Goal: Task Accomplishment & Management: Complete application form

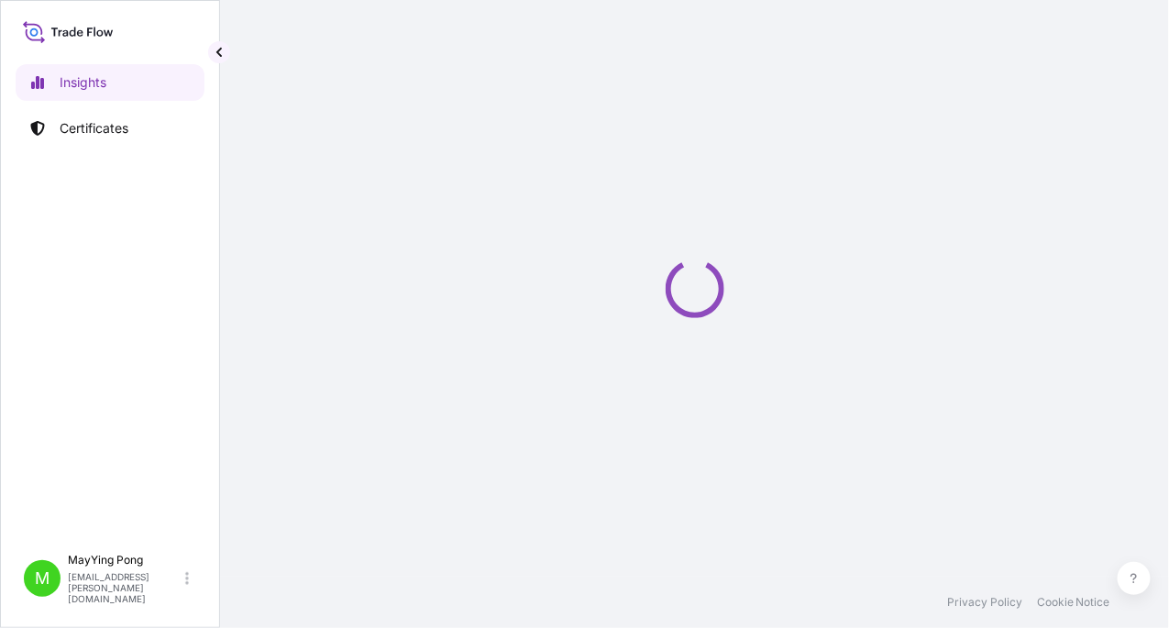
select select "2025"
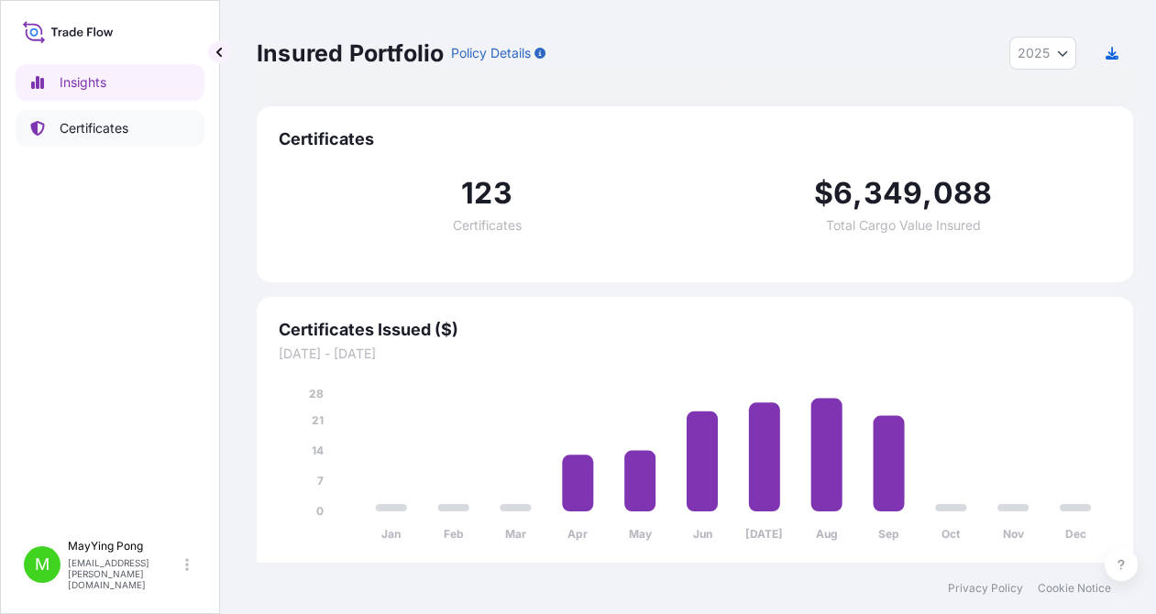
click at [106, 126] on p "Certificates" at bounding box center [94, 128] width 69 height 18
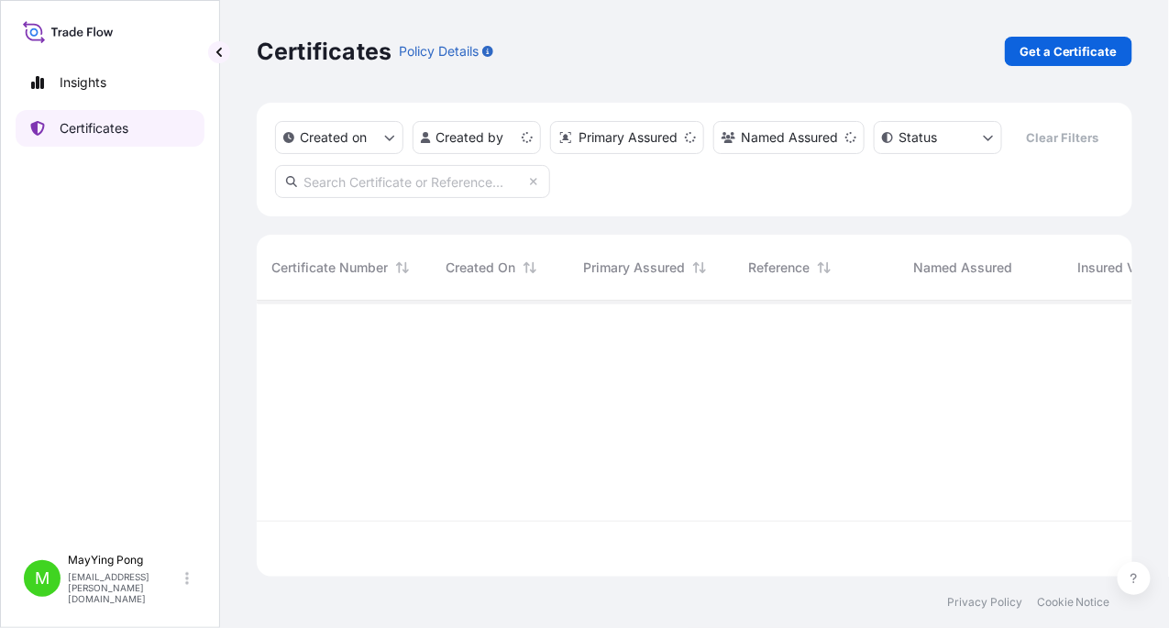
scroll to position [272, 862]
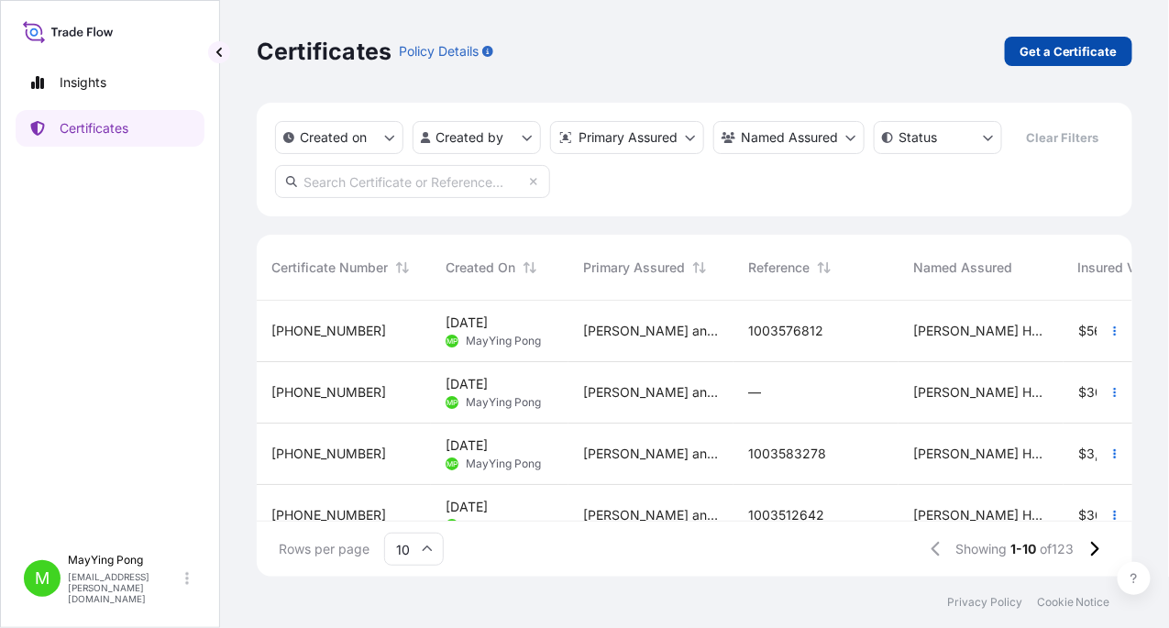
click at [1056, 54] on p "Get a Certificate" at bounding box center [1069, 51] width 98 height 18
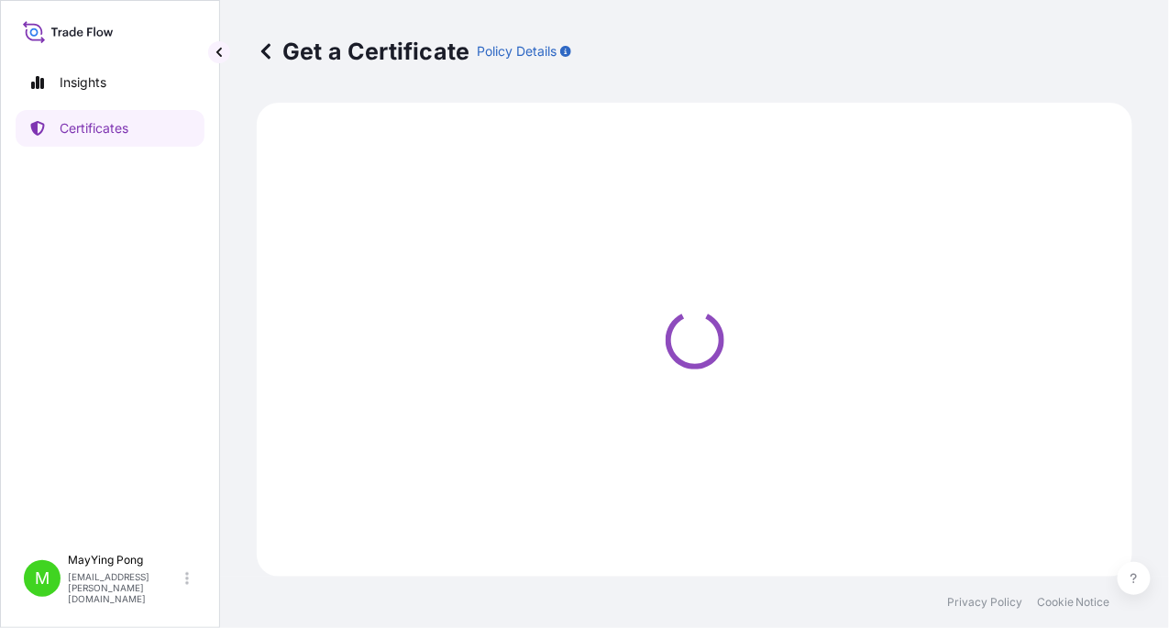
select select "Ocean Vessel"
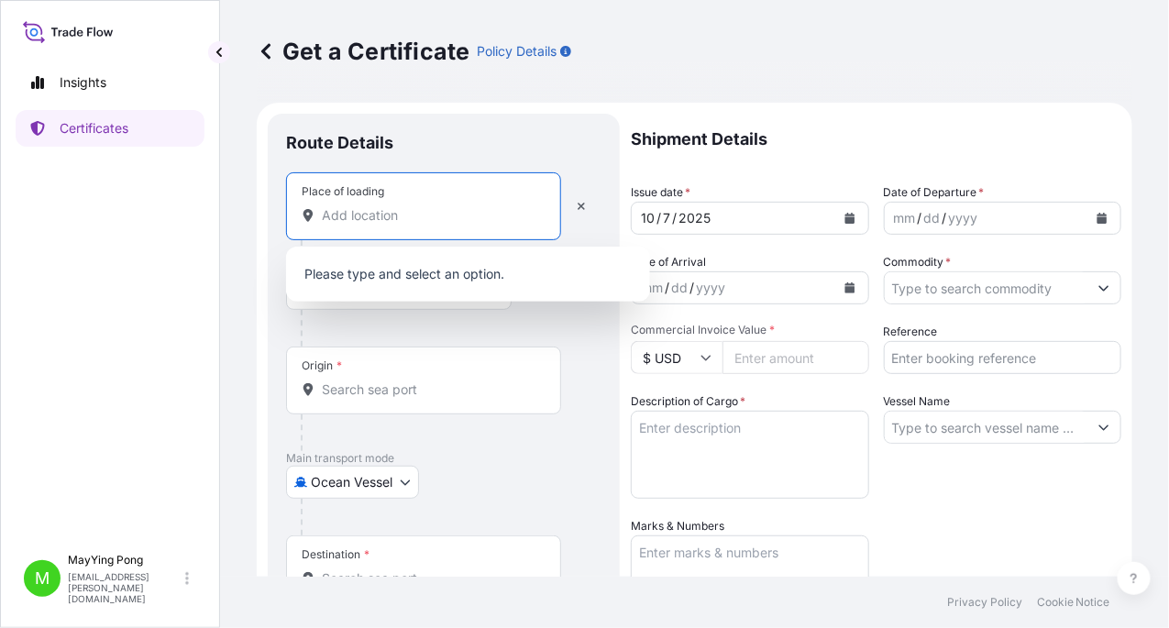
click at [356, 220] on input "Place of loading" at bounding box center [430, 215] width 216 height 18
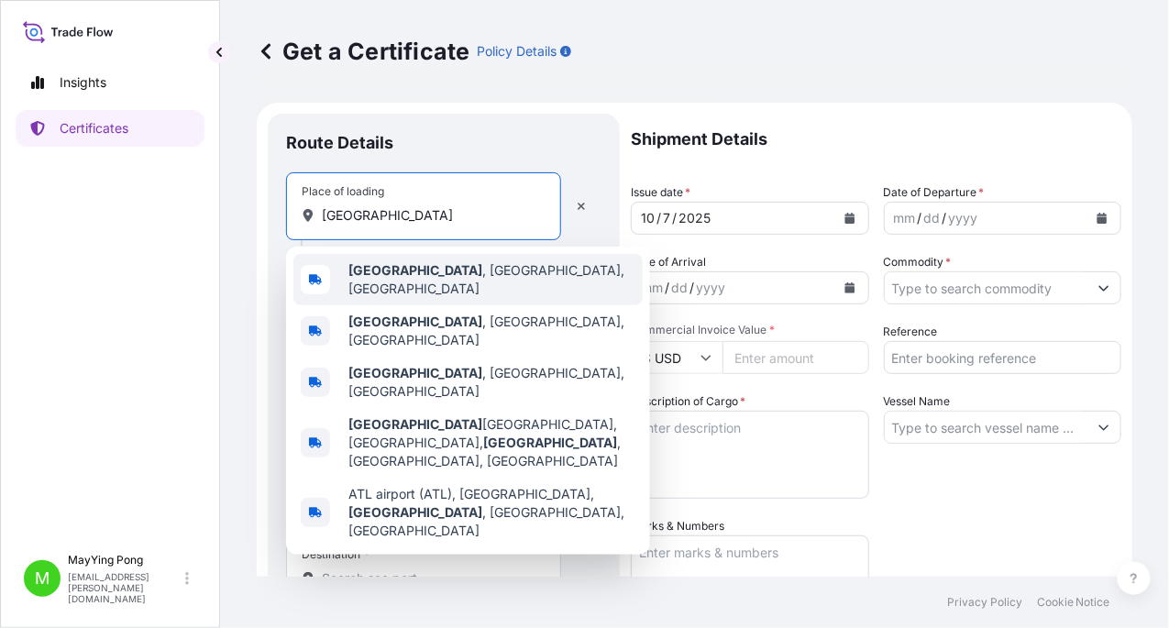
click at [405, 284] on span "[GEOGRAPHIC_DATA] , [GEOGRAPHIC_DATA], [GEOGRAPHIC_DATA]" at bounding box center [491, 279] width 287 height 37
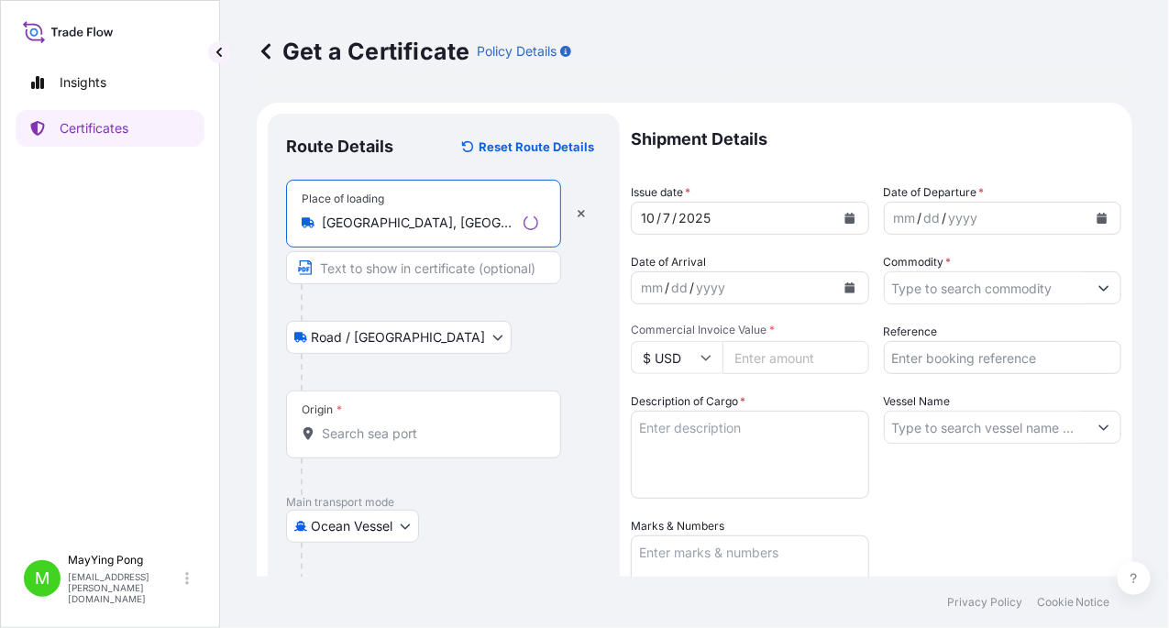
type input "[GEOGRAPHIC_DATA], [GEOGRAPHIC_DATA], [GEOGRAPHIC_DATA]"
click at [405, 517] on body "0 options available. 5 options available. 0 options available. 5 options availa…" at bounding box center [584, 314] width 1169 height 628
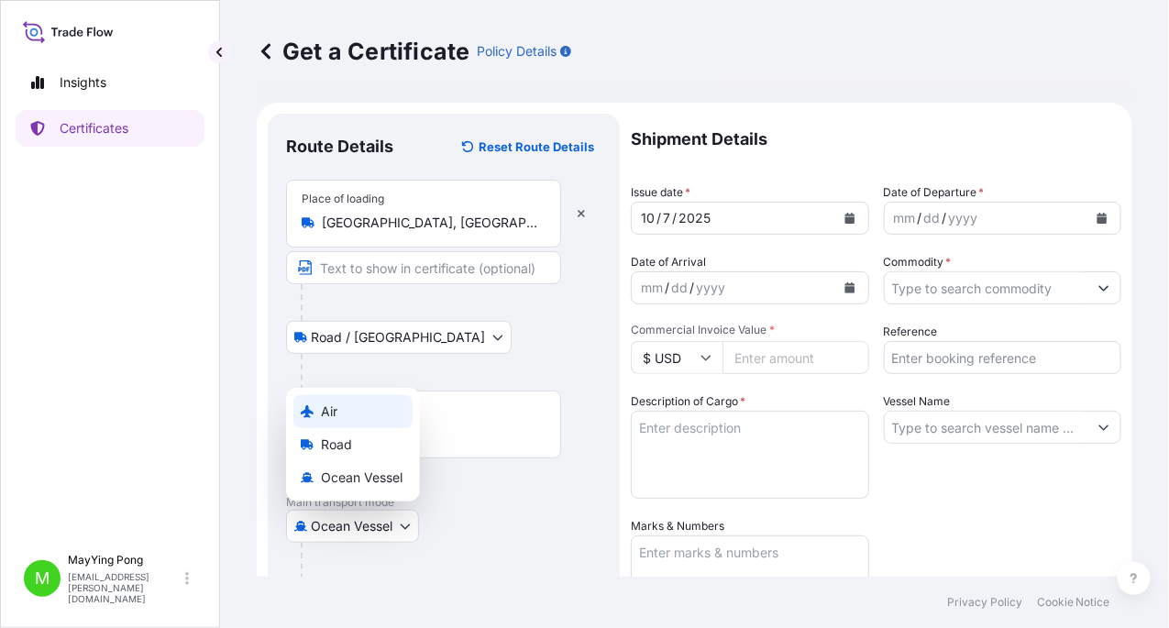
click at [338, 422] on div "Air" at bounding box center [352, 411] width 119 height 33
select select "Air"
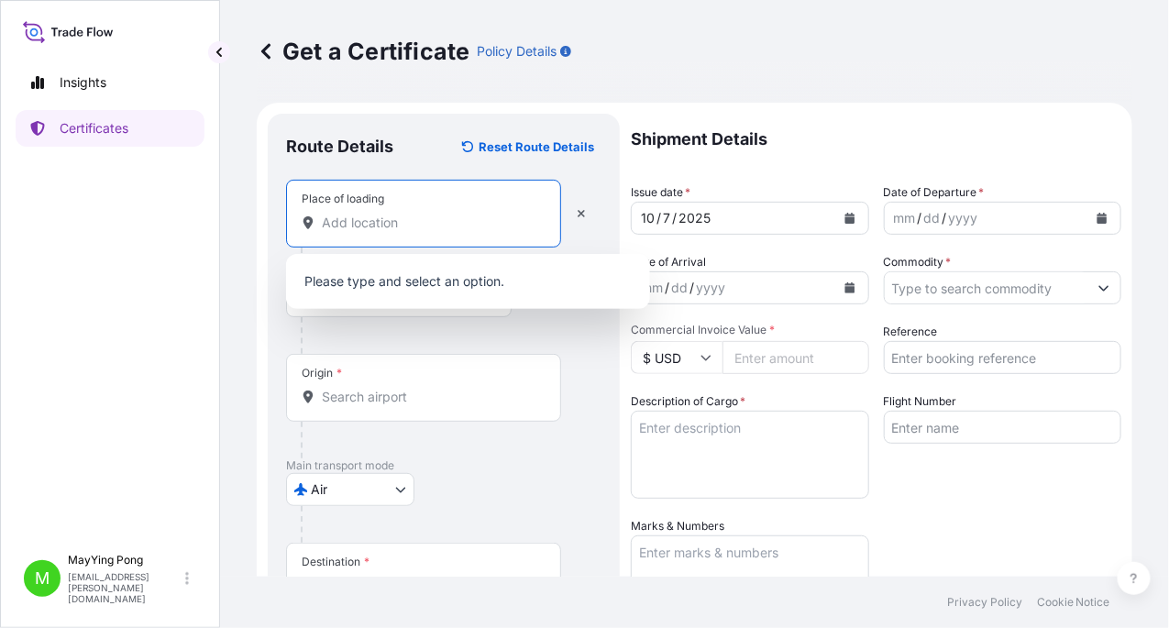
click at [363, 221] on input "Place of loading" at bounding box center [430, 223] width 216 height 18
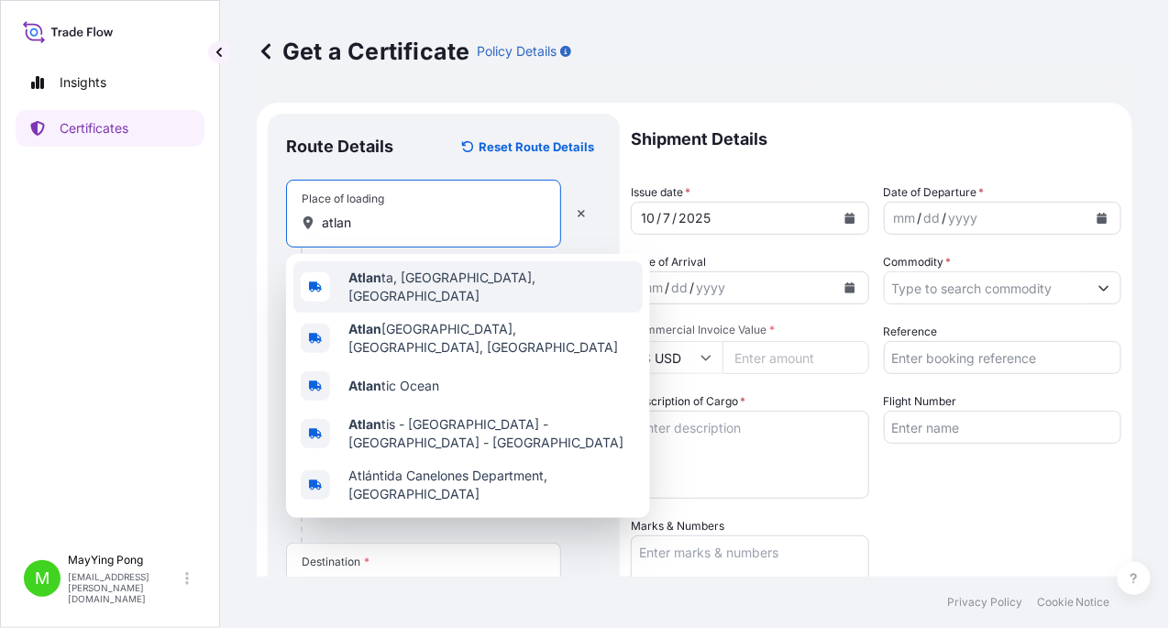
click at [411, 295] on div "Atlan ta, [GEOGRAPHIC_DATA], [GEOGRAPHIC_DATA]" at bounding box center [467, 286] width 349 height 51
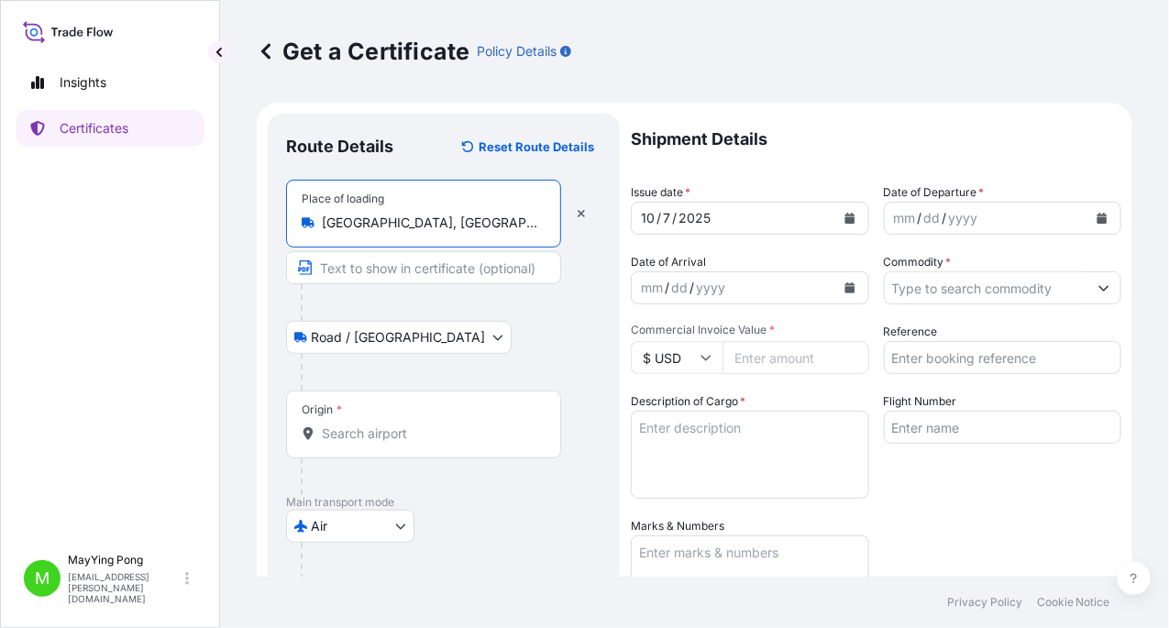
type input "[GEOGRAPHIC_DATA], [GEOGRAPHIC_DATA], [GEOGRAPHIC_DATA]"
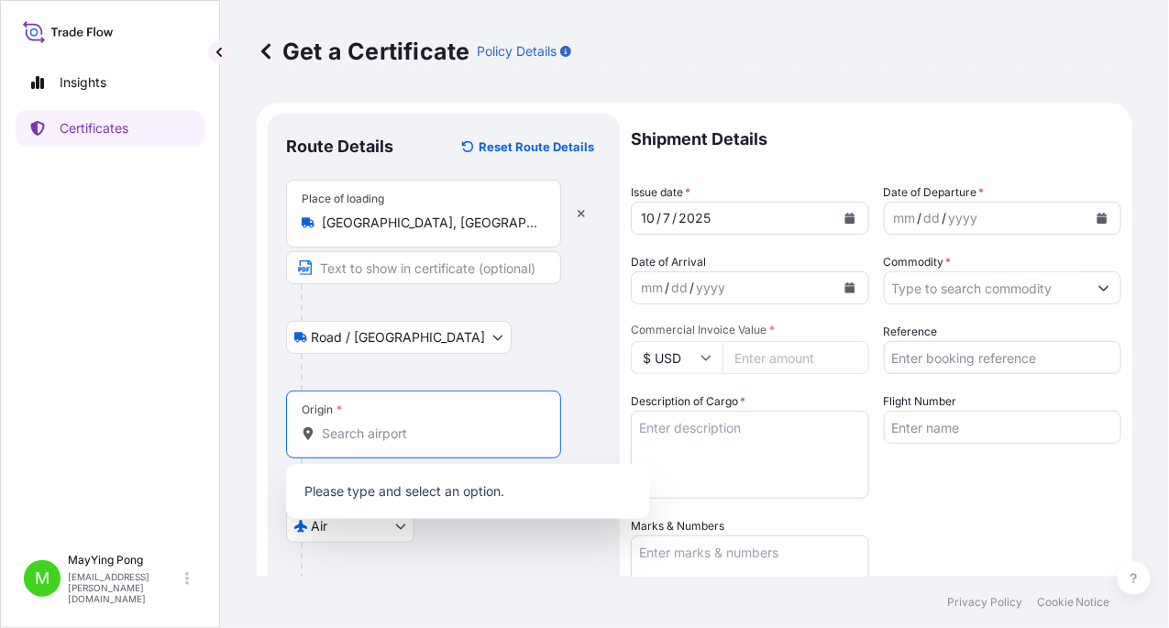
click at [358, 427] on input "Origin *" at bounding box center [430, 434] width 216 height 18
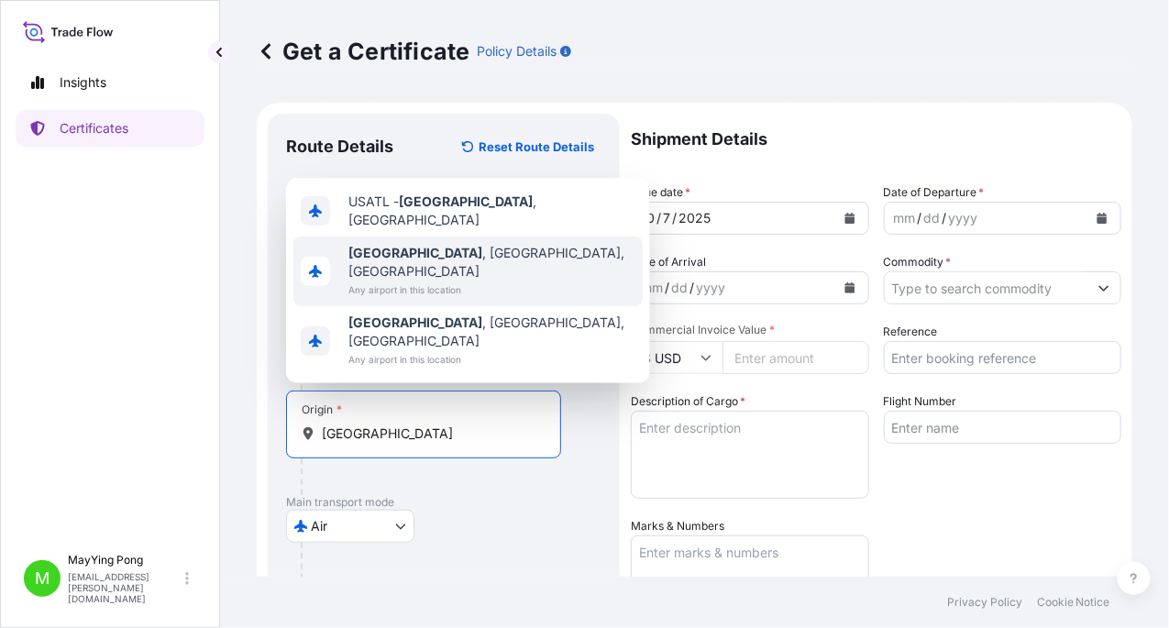
click at [414, 281] on span "[GEOGRAPHIC_DATA] , [GEOGRAPHIC_DATA], [GEOGRAPHIC_DATA]" at bounding box center [491, 262] width 287 height 37
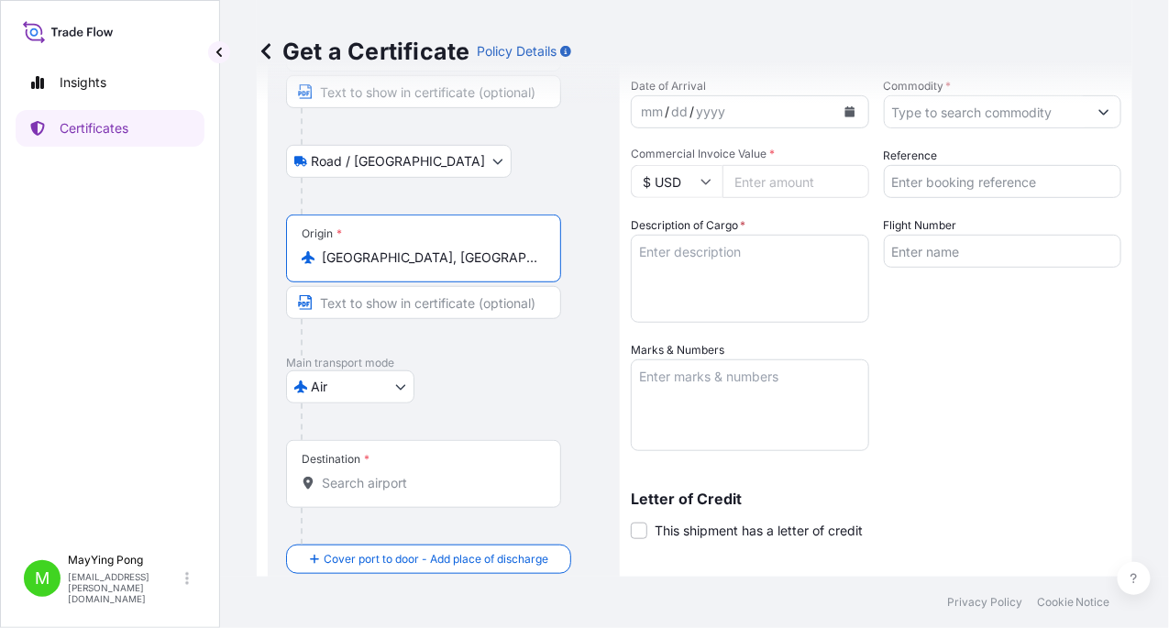
scroll to position [182, 0]
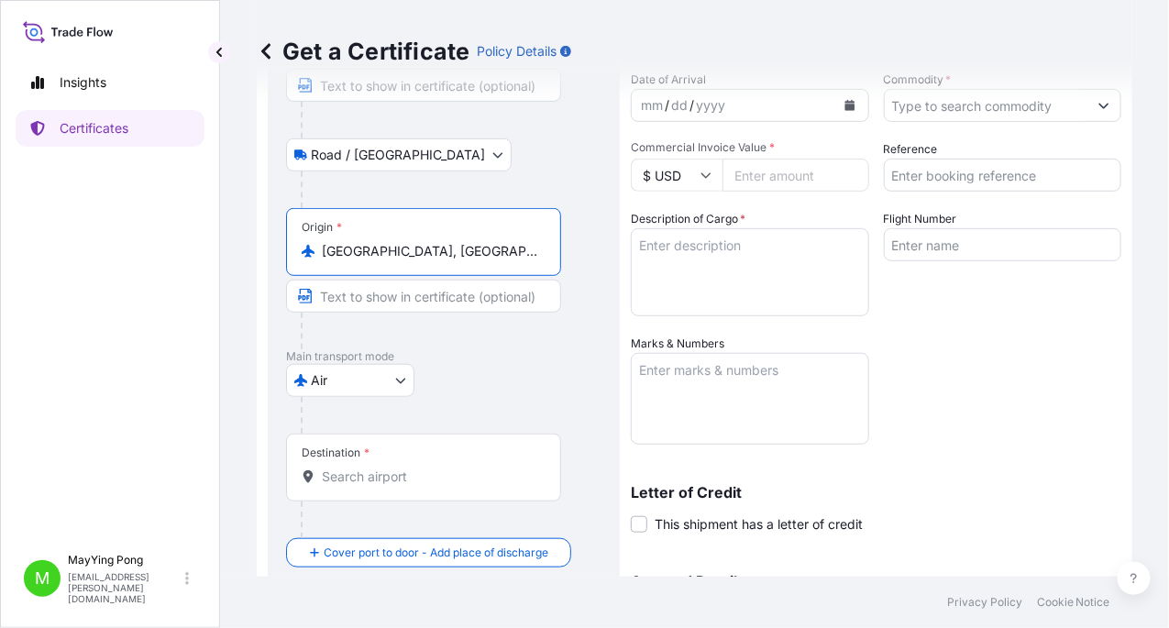
type input "[GEOGRAPHIC_DATA], [GEOGRAPHIC_DATA], [GEOGRAPHIC_DATA]"
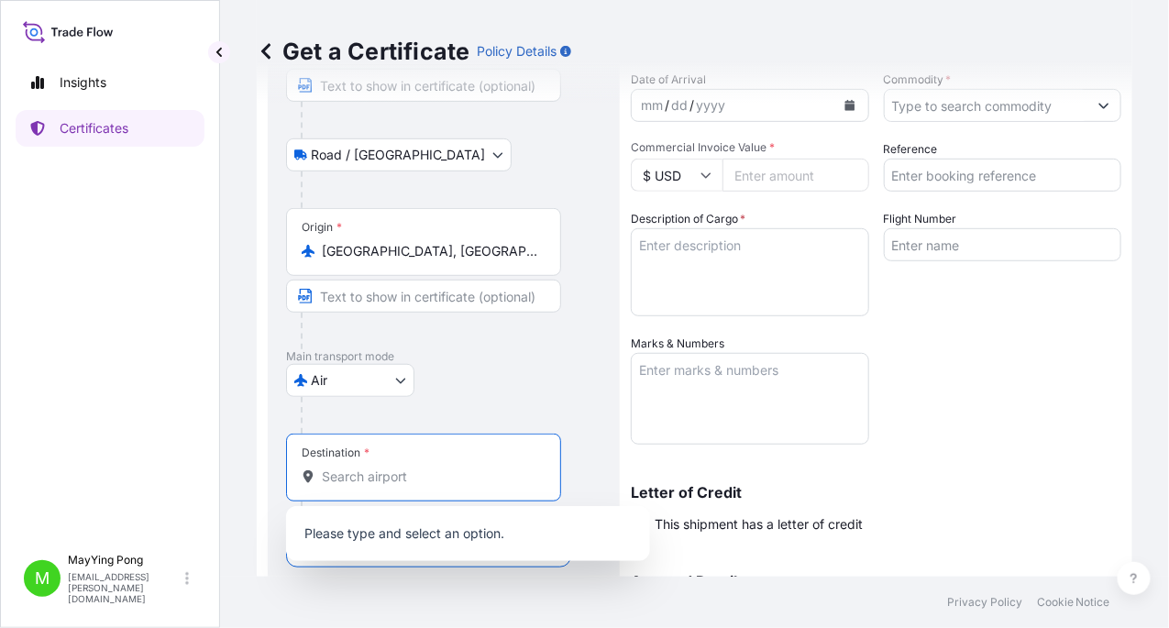
click at [380, 478] on input "Destination *" at bounding box center [430, 477] width 216 height 18
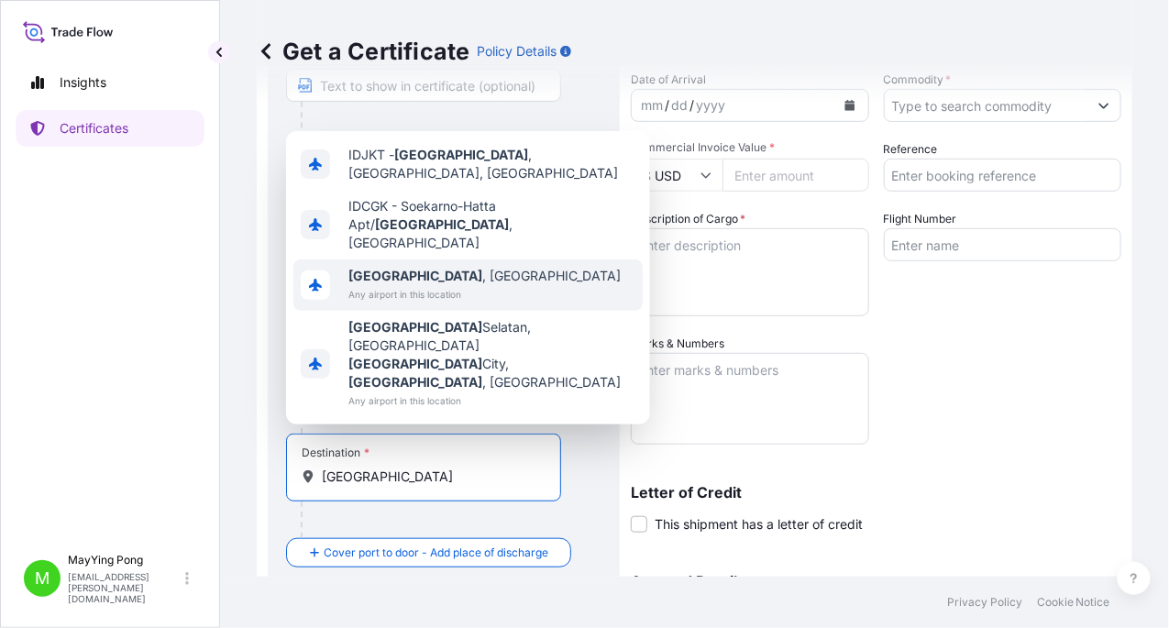
click at [433, 304] on span "Any airport in this location" at bounding box center [484, 294] width 272 height 18
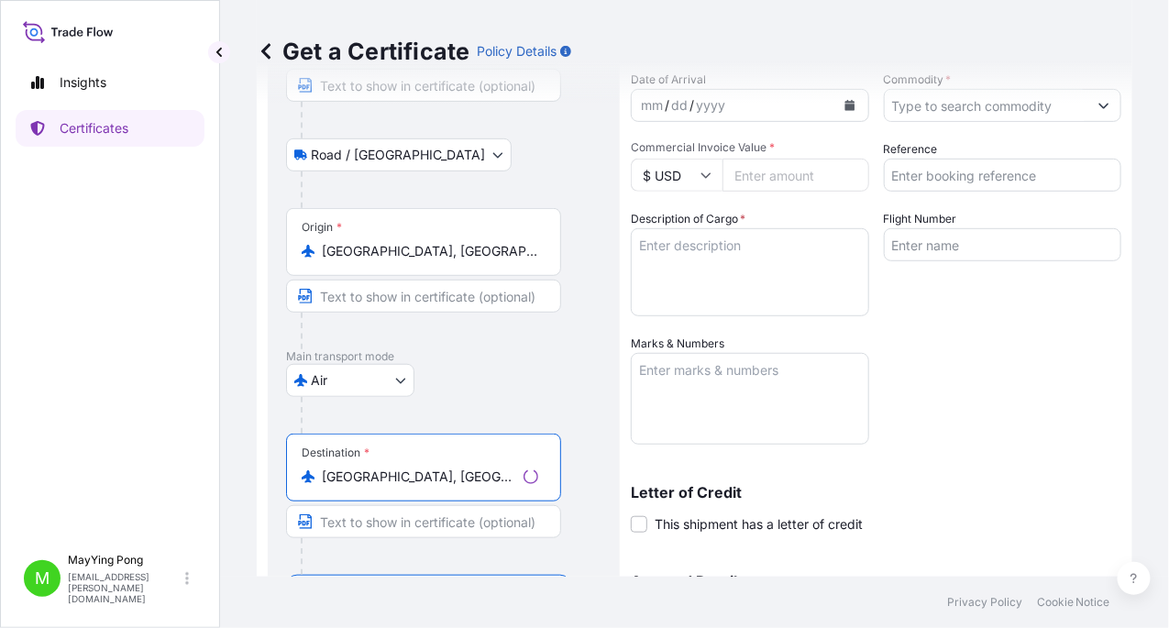
type input "[GEOGRAPHIC_DATA], [GEOGRAPHIC_DATA]"
click at [845, 103] on icon "Calendar" at bounding box center [850, 105] width 10 height 11
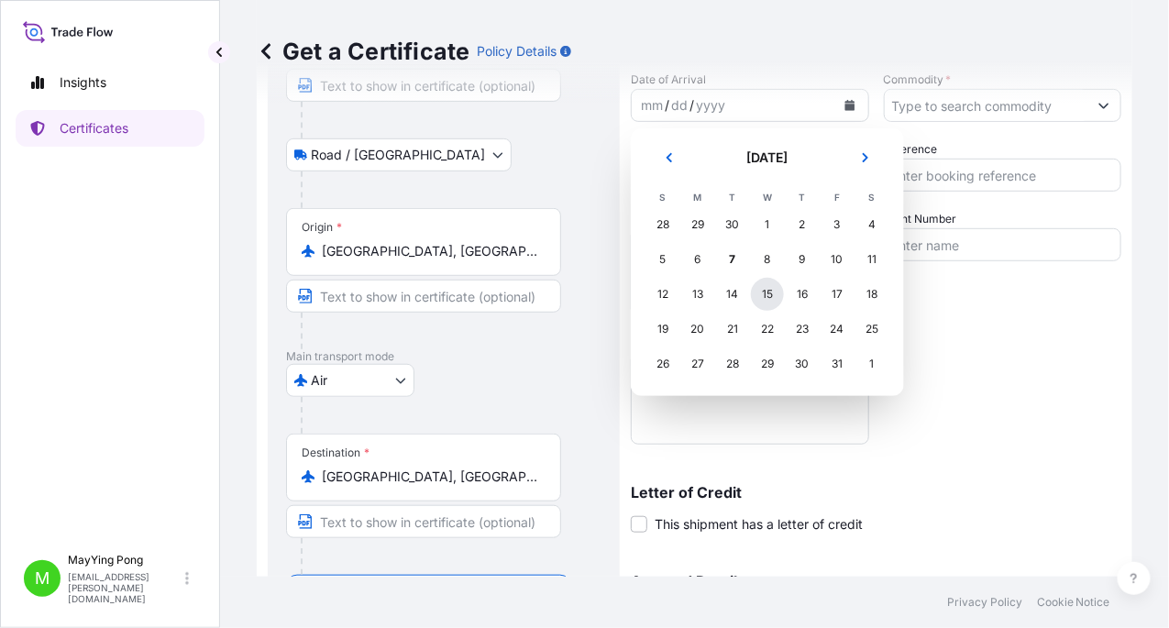
click at [763, 295] on div "15" at bounding box center [767, 294] width 33 height 33
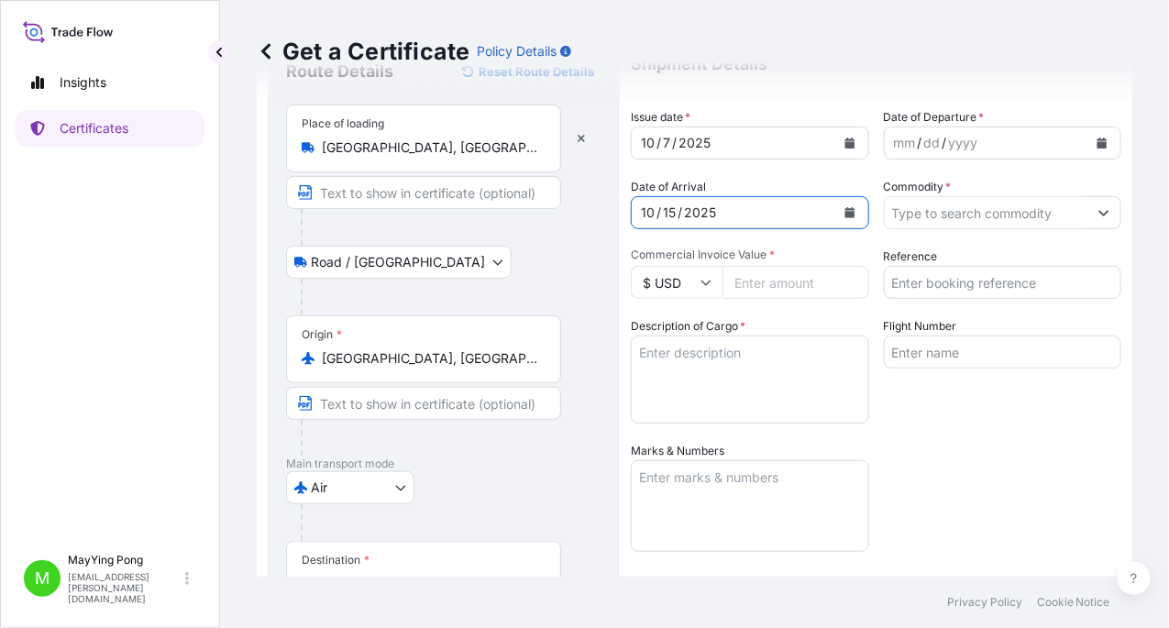
scroll to position [0, 0]
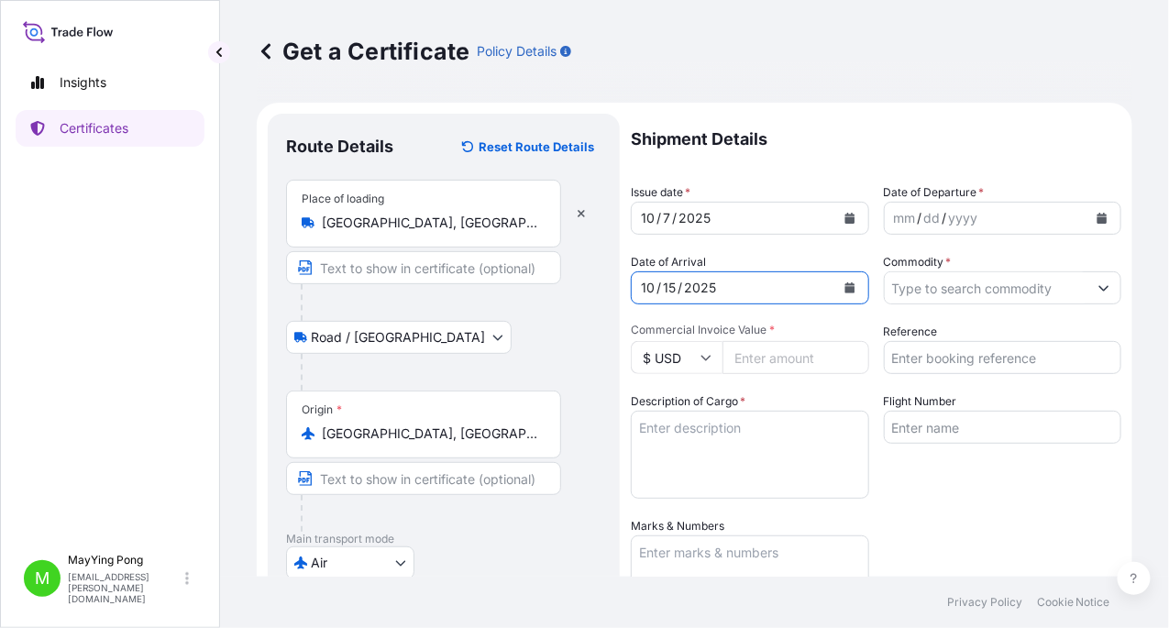
click at [835, 214] on button "Calendar" at bounding box center [849, 218] width 29 height 29
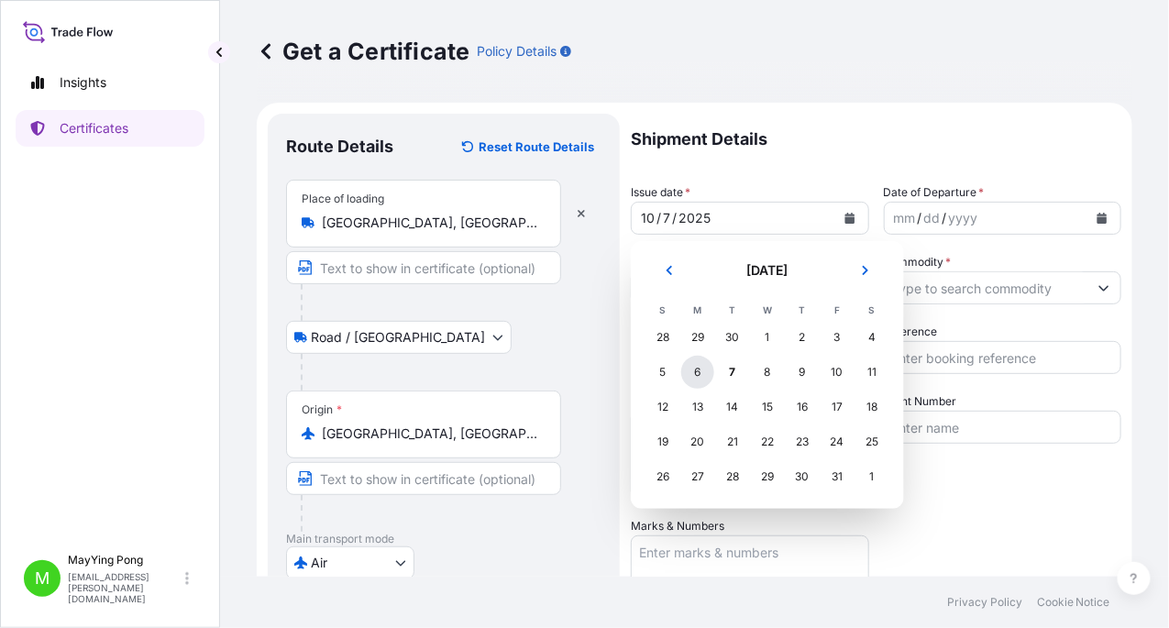
click at [702, 372] on div "6" at bounding box center [697, 372] width 33 height 33
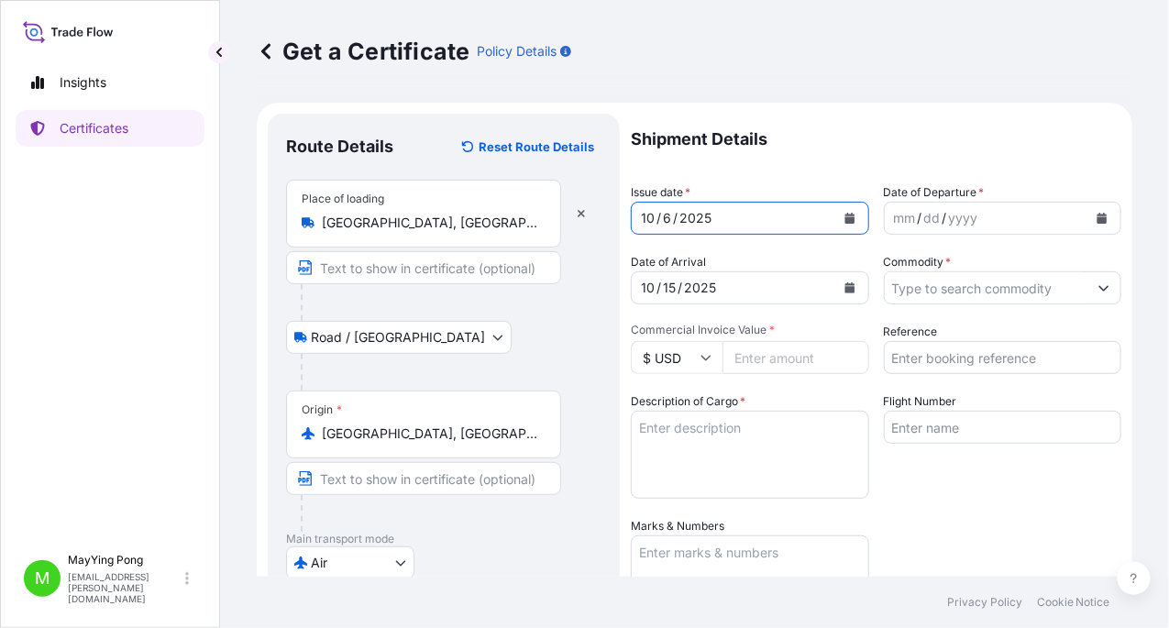
click at [1097, 213] on icon "Calendar" at bounding box center [1102, 218] width 11 height 11
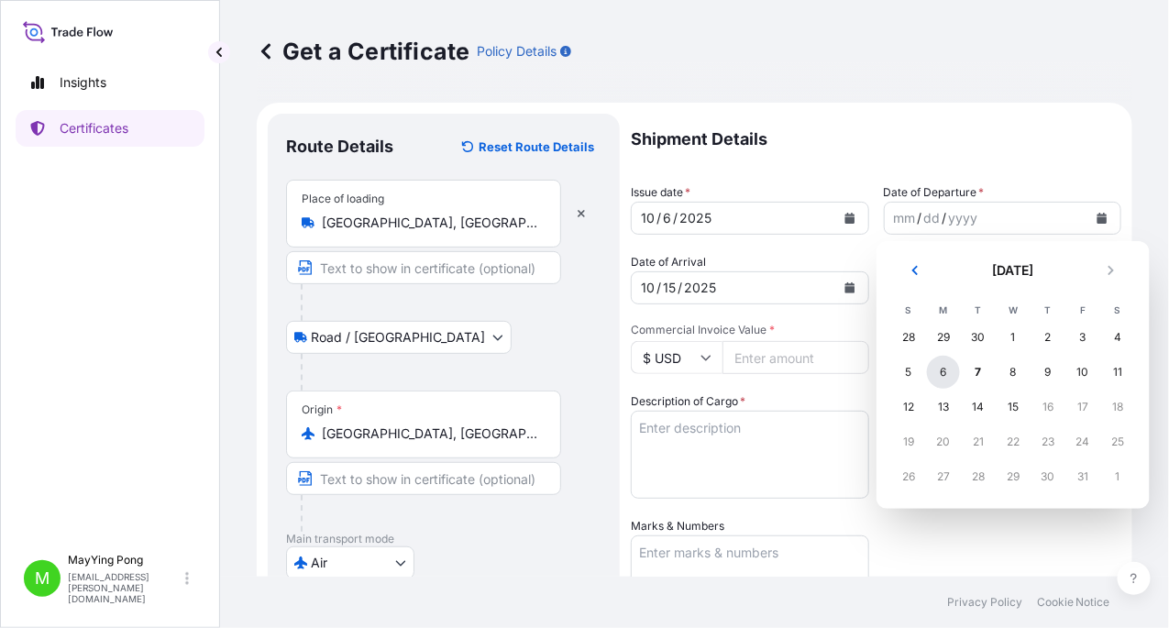
click at [942, 365] on div "6" at bounding box center [943, 372] width 33 height 33
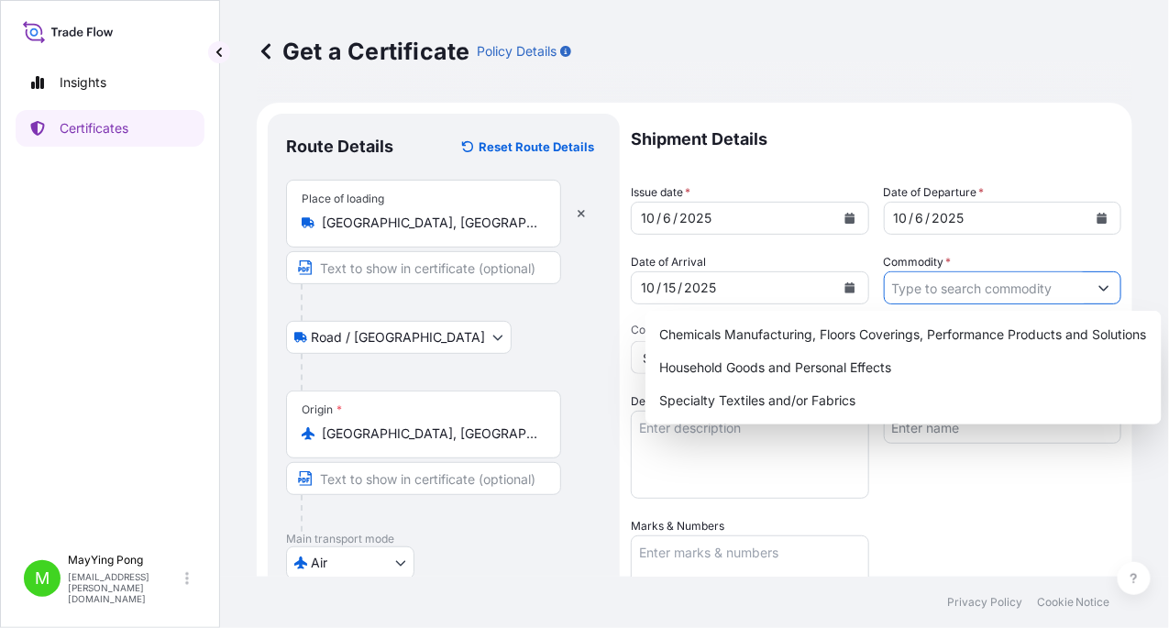
click at [1099, 289] on icon "Show suggestions" at bounding box center [1104, 287] width 11 height 11
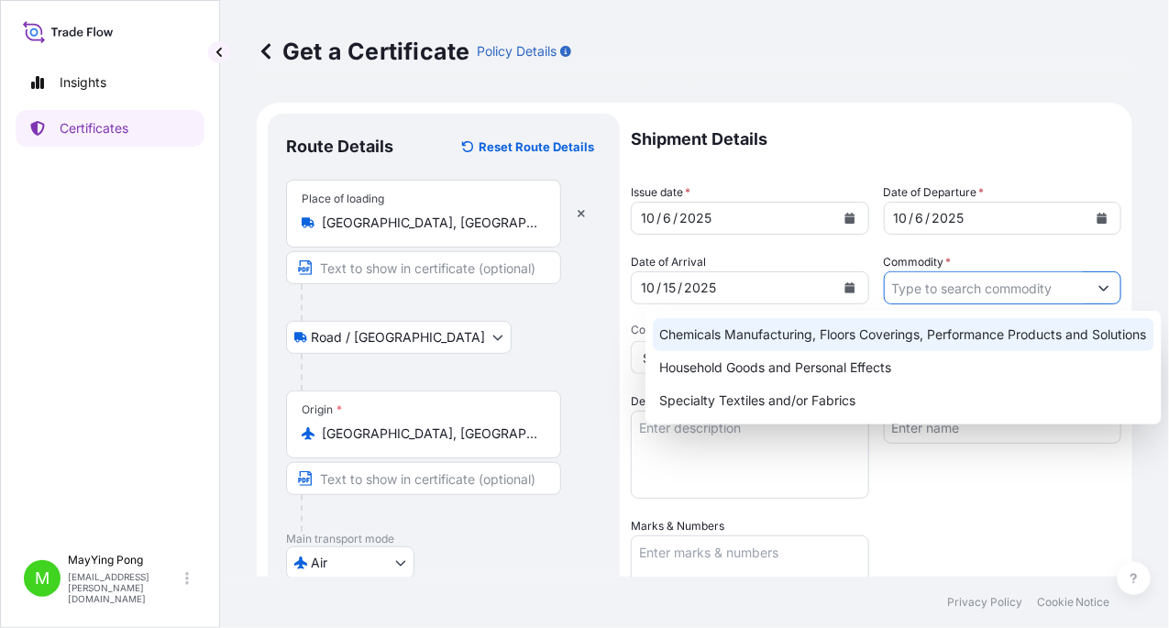
click at [949, 341] on div "Chemicals Manufacturing, Floors Coverings, Performance Products and Solutions" at bounding box center [904, 334] width 502 height 33
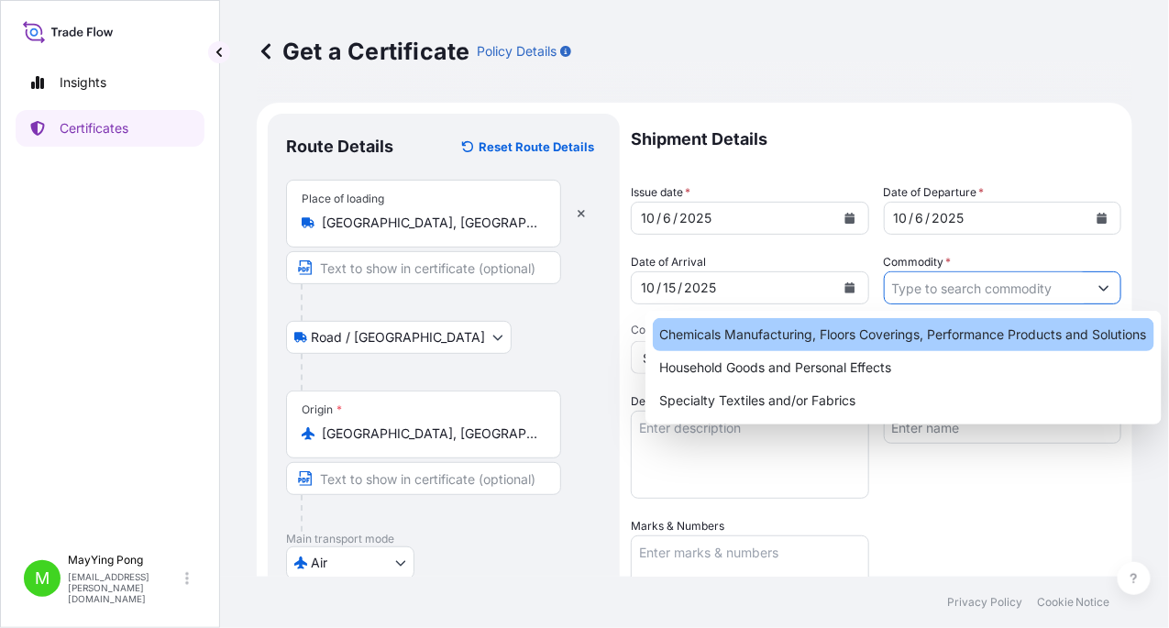
type input "Chemicals Manufacturing, Floors Coverings, Performance Products and Solutions"
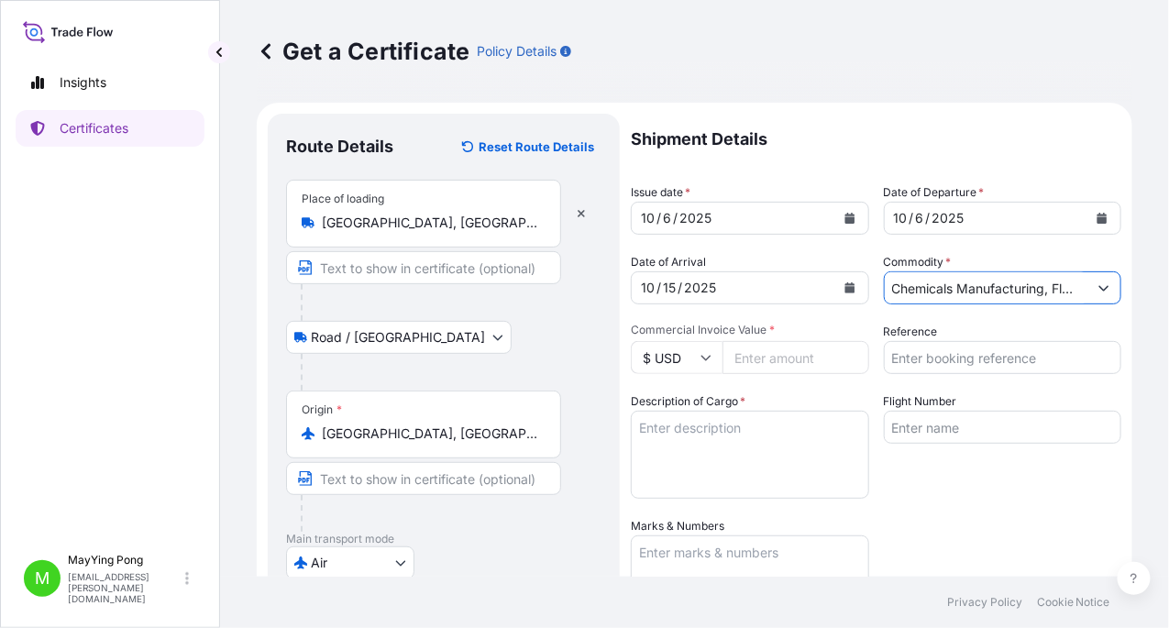
click at [739, 359] on input "Commercial Invoice Value *" at bounding box center [796, 357] width 147 height 33
type input "7756.56"
click at [922, 367] on input "Reference" at bounding box center [1003, 357] width 238 height 33
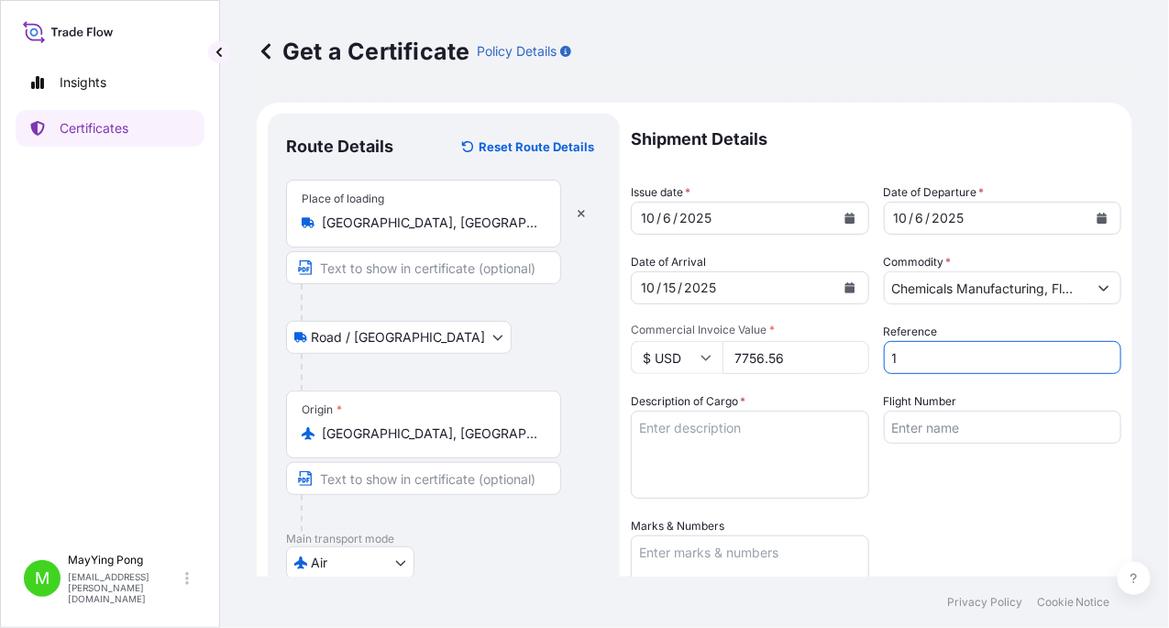
paste input "003577673"
type input "1003577673"
click at [708, 438] on textarea "Description of Cargo *" at bounding box center [750, 455] width 238 height 88
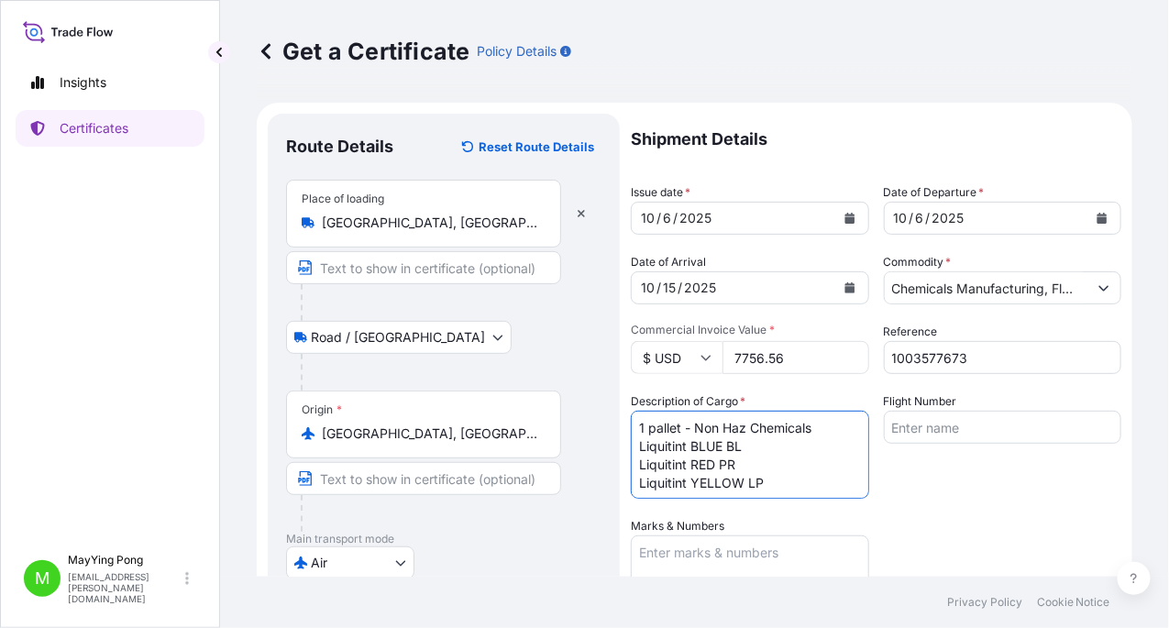
type textarea "1 pallet - Non Haz Chemicals Liquitint BLUE BL Liquitint RED PR Liquitint YELLO…"
click at [735, 555] on textarea "Marks & Numbers" at bounding box center [750, 582] width 238 height 92
paste textarea "Shipping Marks : PT KEMIKO [GEOGRAPHIC_DATA] INDO-MKN06/25 MADE IN [GEOGRAPHIC_…"
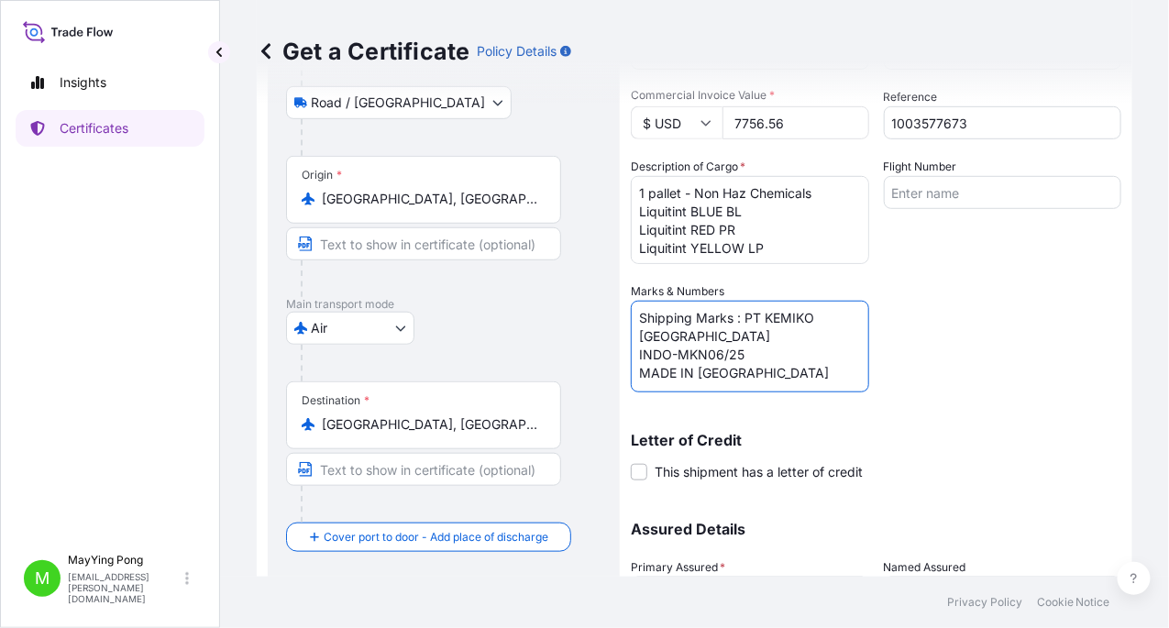
scroll to position [403, 0]
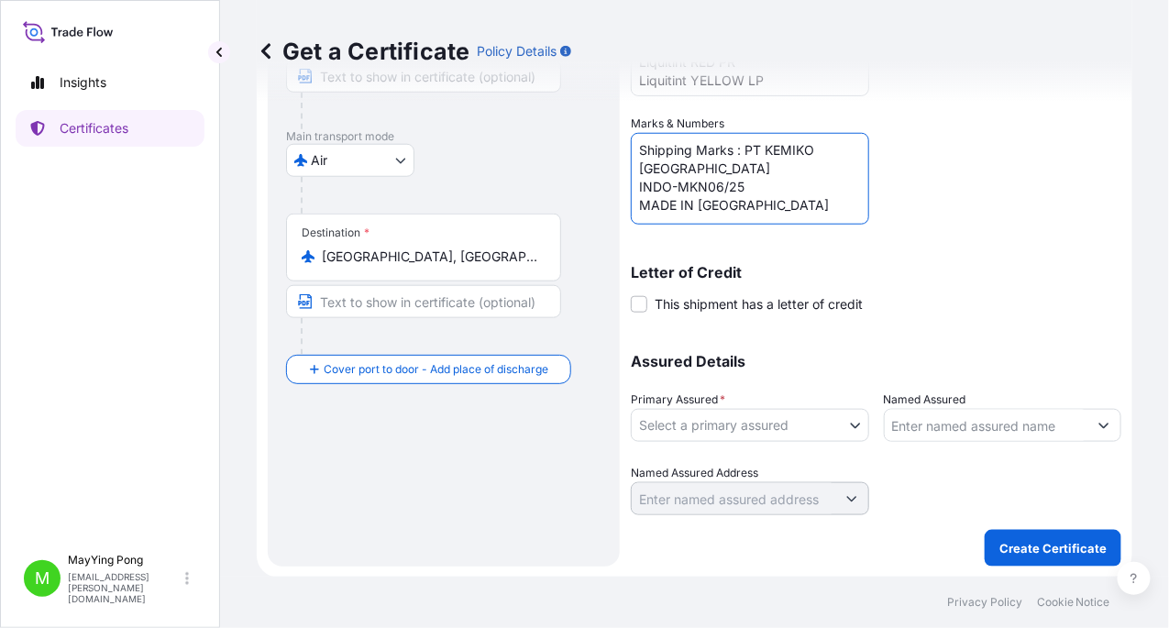
type textarea "Shipping Marks : PT KEMIKO [GEOGRAPHIC_DATA] INDO-MKN06/25 MADE IN [GEOGRAPHIC_…"
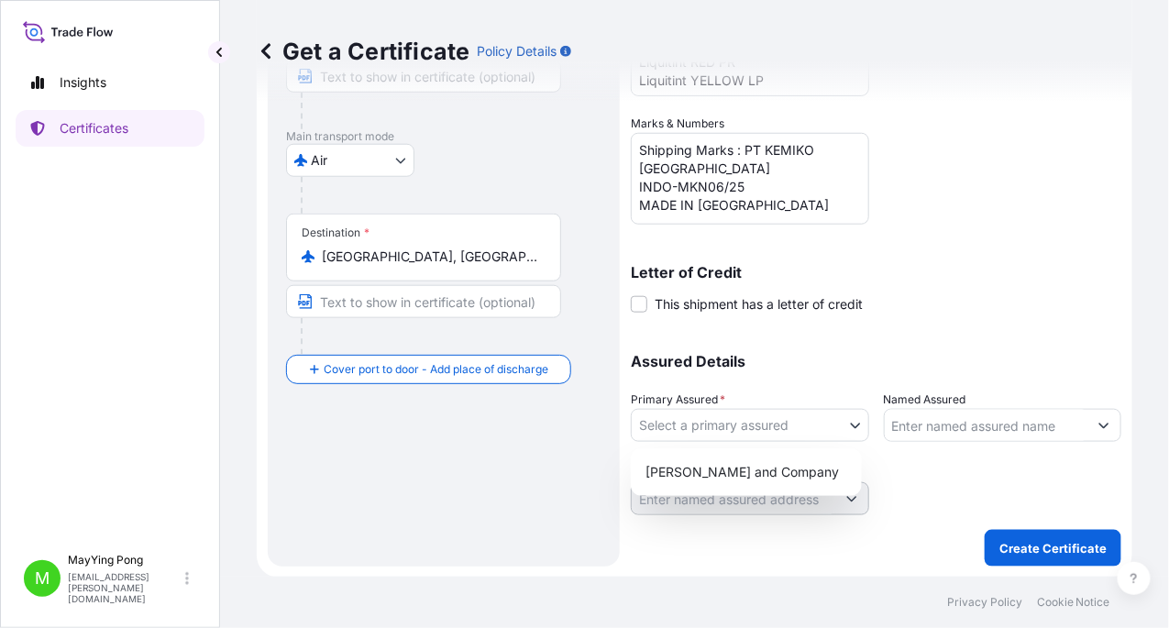
click at [838, 425] on body "Insights Certificates M MayYing Pong [EMAIL_ADDRESS][PERSON_NAME][DOMAIN_NAME] …" at bounding box center [584, 314] width 1169 height 628
click at [773, 467] on div "[PERSON_NAME] and Company" at bounding box center [746, 472] width 216 height 33
select select "31531"
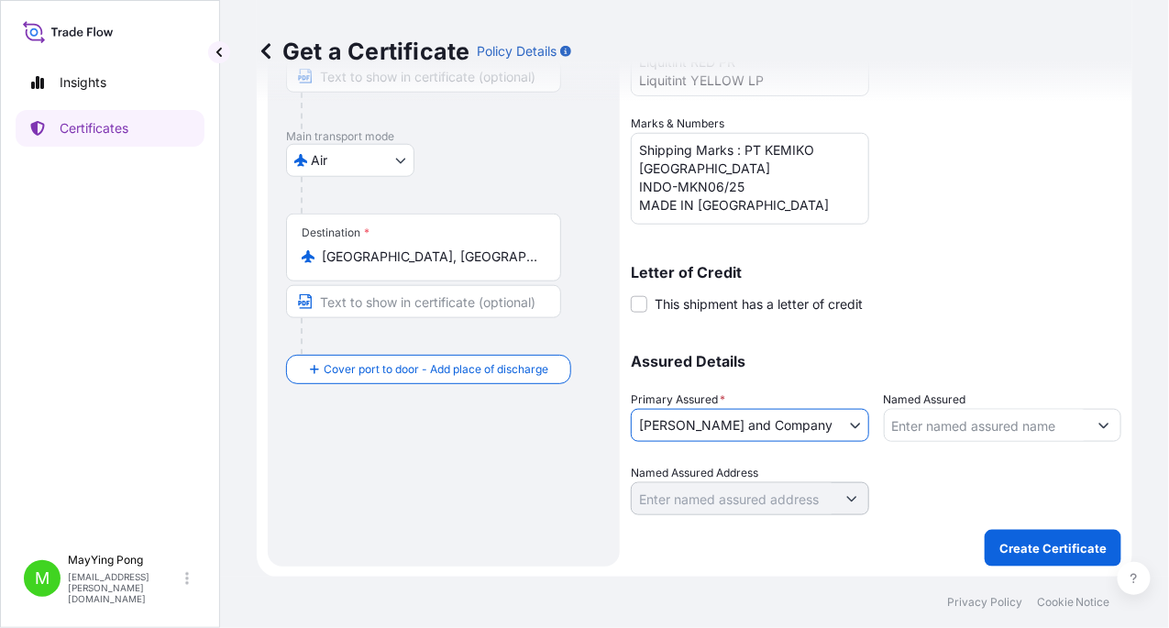
click at [907, 425] on input "Named Assured" at bounding box center [987, 425] width 204 height 33
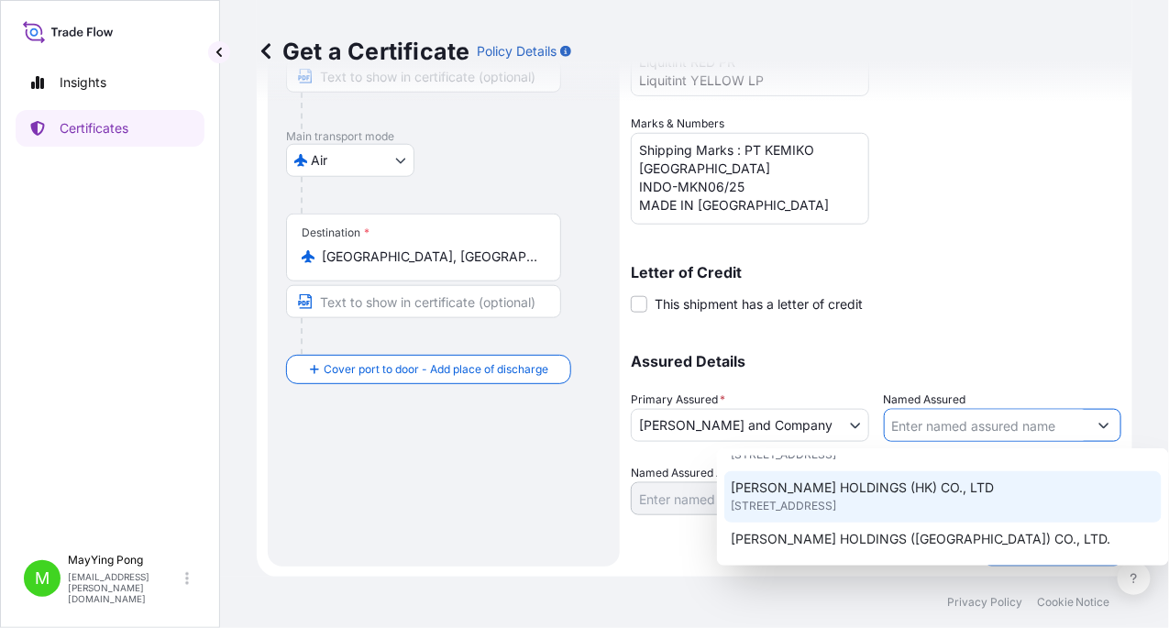
scroll to position [367, 0]
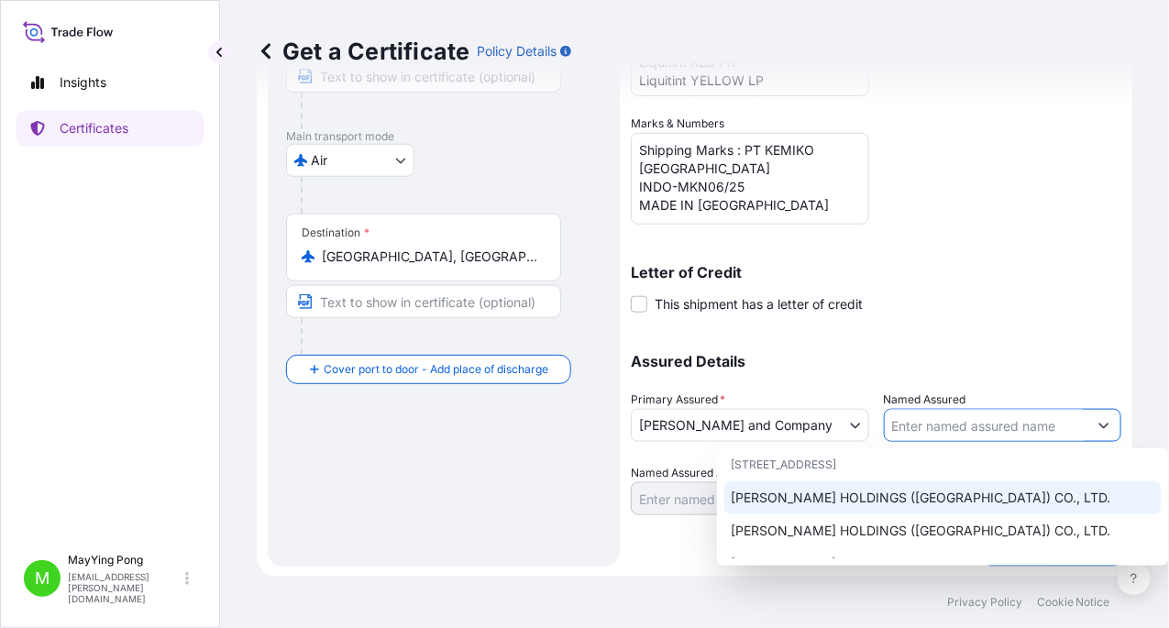
click at [891, 489] on span "[PERSON_NAME] HOLDINGS ([GEOGRAPHIC_DATA]) CO., LTD." at bounding box center [922, 498] width 380 height 18
type input "[PERSON_NAME] HOLDINGS ([GEOGRAPHIC_DATA]) CO., LTD."
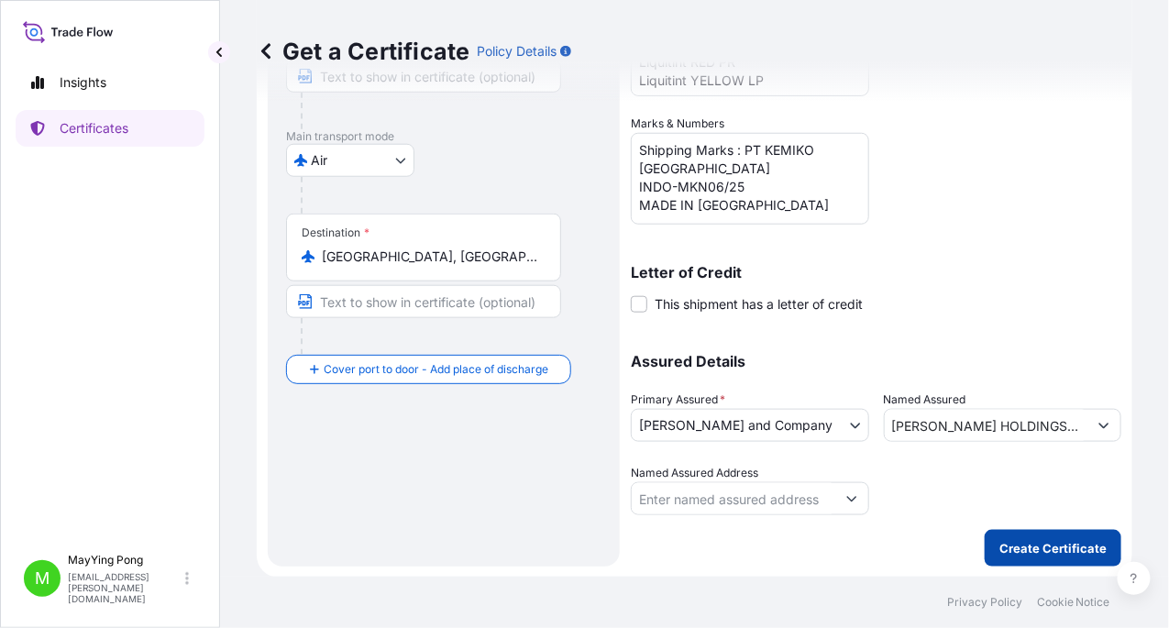
click at [1029, 540] on p "Create Certificate" at bounding box center [1053, 548] width 107 height 18
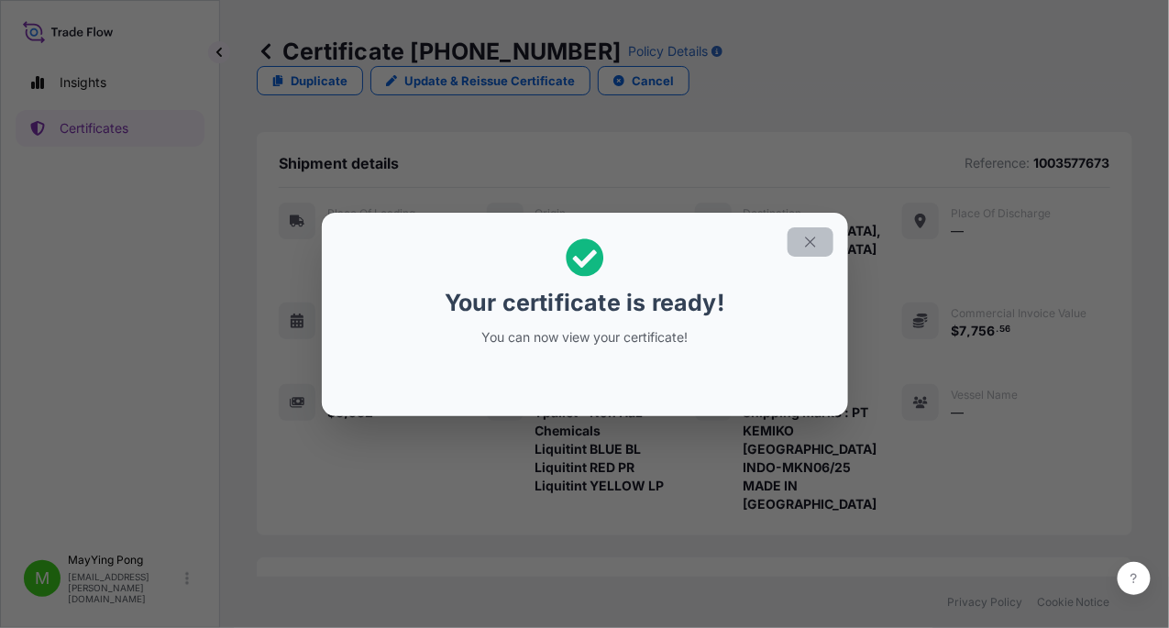
click at [812, 239] on icon "button" at bounding box center [810, 242] width 17 height 17
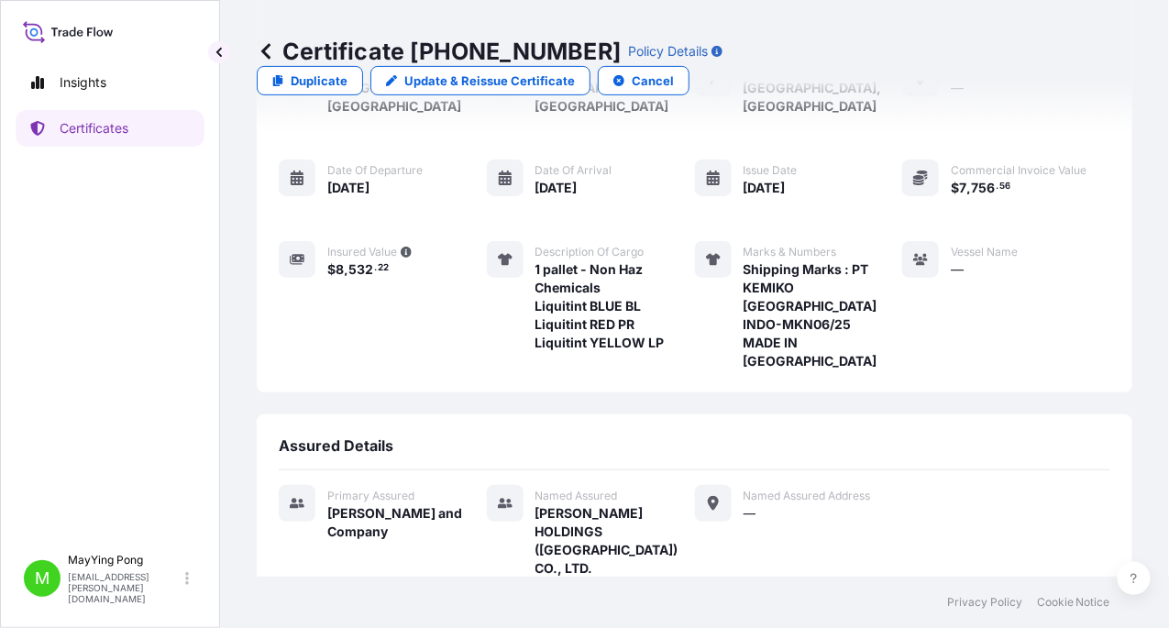
scroll to position [254, 0]
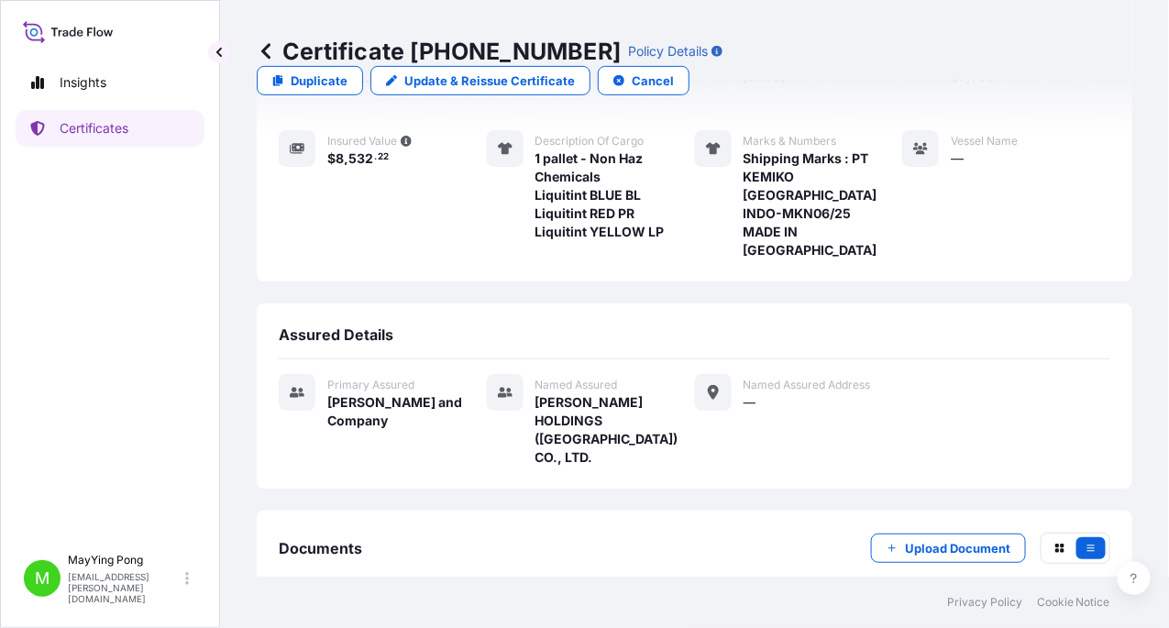
click at [350, 627] on span "Certificate" at bounding box center [360, 636] width 66 height 18
